Goal: Transaction & Acquisition: Purchase product/service

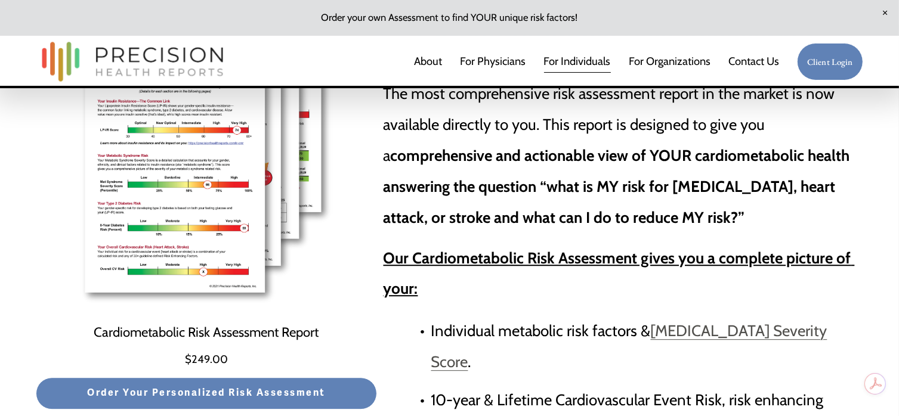
scroll to position [3237, 0]
drag, startPoint x: 897, startPoint y: 175, endPoint x: 897, endPoint y: 157, distance: 17.9
click at [897, 157] on div "Quick View Cardiometabolic Risk Assessment Report $249.00 Order Your Personaliz…" at bounding box center [449, 372] width 899 height 805
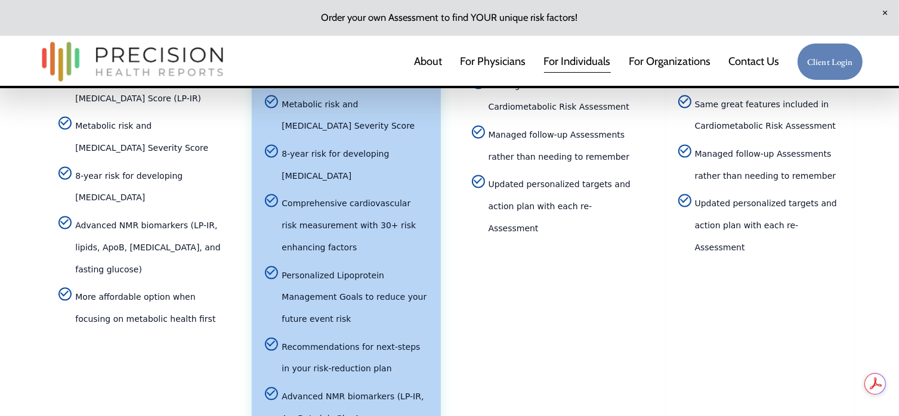
scroll to position [2556, 0]
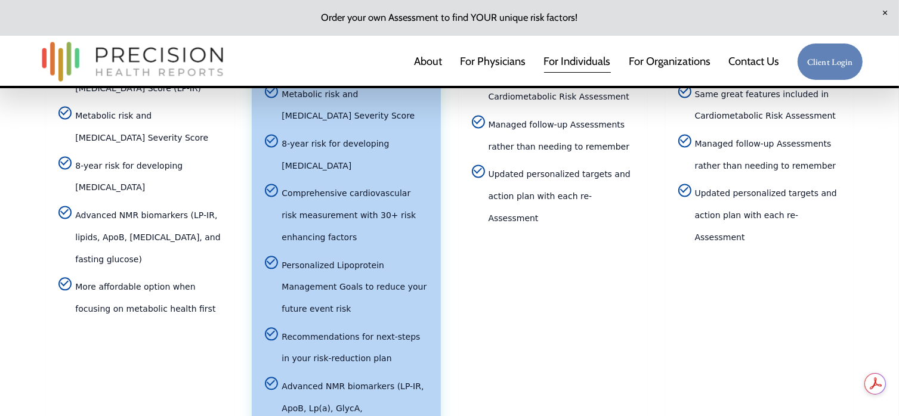
click at [386, 376] on span "Advanced NMR biomarkers (LP-IR, ApoB, Lp(a), GlycA, [MEDICAL_DATA], and metabol…" at bounding box center [355, 420] width 146 height 88
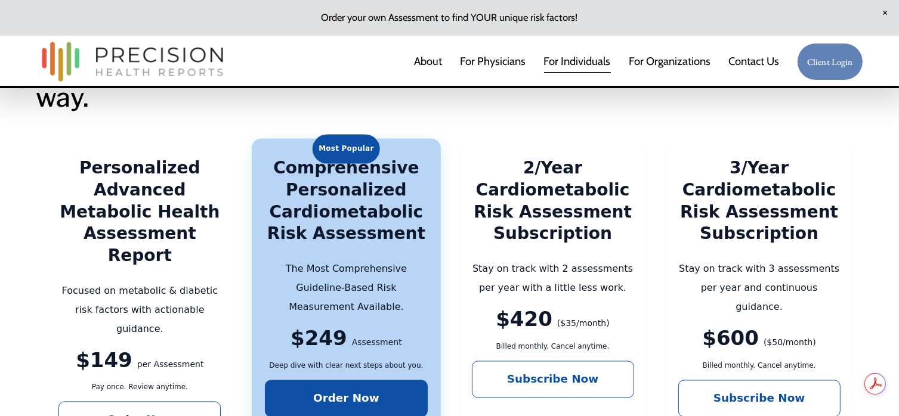
scroll to position [2070, 0]
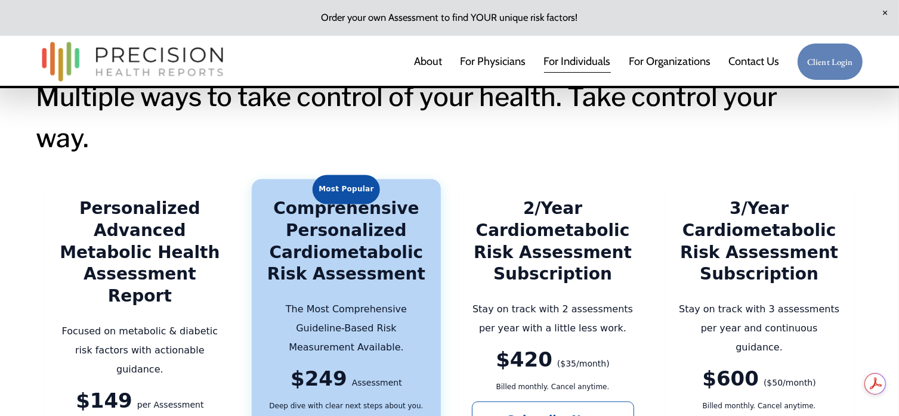
click at [146, 221] on div "Personalized Advanced Metabolic Health Assessment Report" at bounding box center [139, 254] width 162 height 110
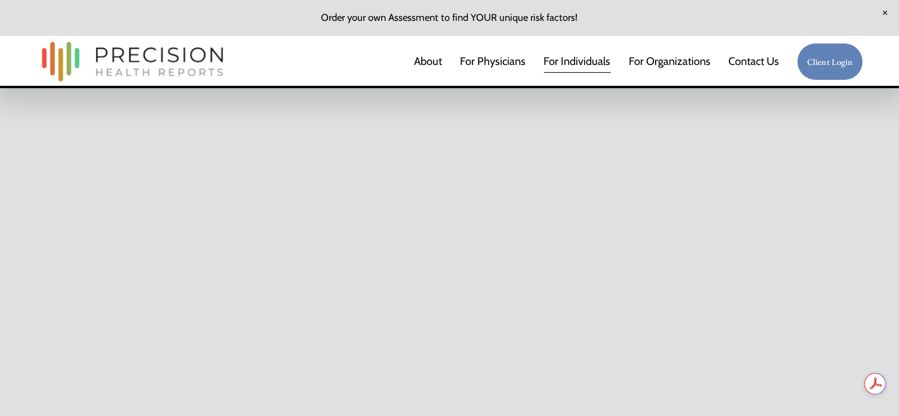
scroll to position [954, 0]
